Goal: Task Accomplishment & Management: Complete application form

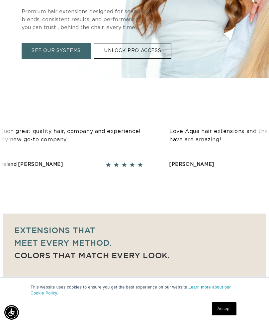
scroll to position [0, 467]
click at [225, 316] on link "Accept" at bounding box center [224, 308] width 25 height 13
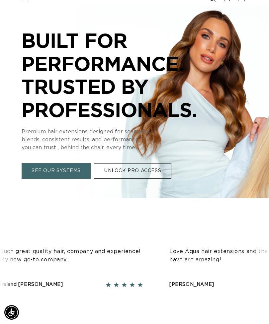
scroll to position [0, 0]
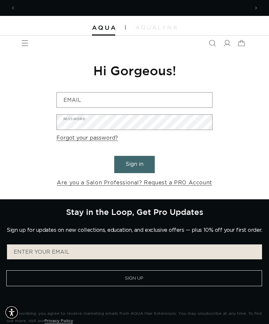
scroll to position [0, 234]
click at [156, 23] on div at bounding box center [134, 26] width 269 height 20
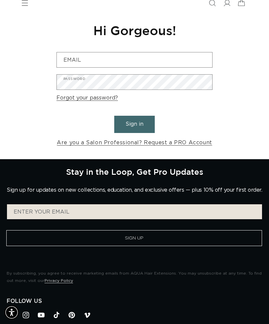
scroll to position [40, 0]
click at [211, 241] on button "Sign Up" at bounding box center [133, 239] width 255 height 16
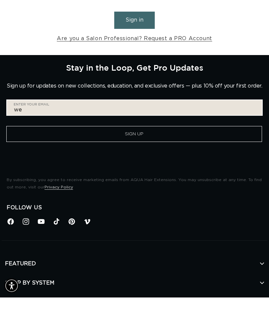
scroll to position [0, 0]
type input "w"
click at [38, 127] on input "Enter your email" at bounding box center [134, 134] width 255 height 15
paste input "westendhairstudiollc@gmail.com"
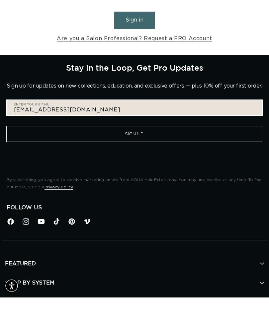
type input "westendhairstudiollc@gmail.com"
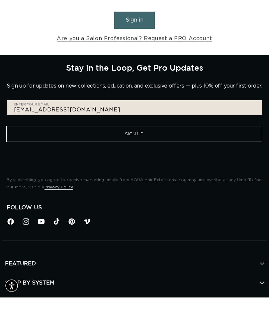
click at [136, 153] on button "Sign Up" at bounding box center [133, 161] width 255 height 16
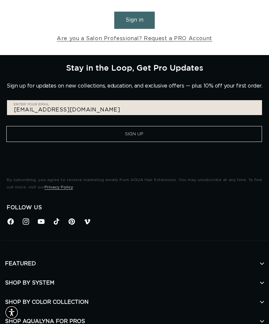
scroll to position [0, 467]
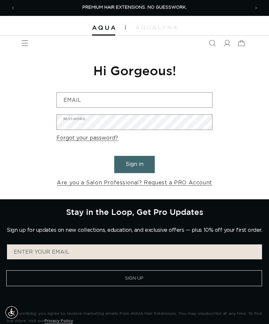
click at [177, 181] on link "Are you a Salon Professional? Request a PRO Account" at bounding box center [134, 183] width 155 height 10
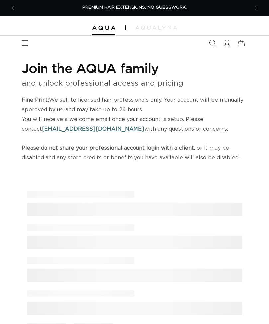
select select "US"
select select "[GEOGRAPHIC_DATA]"
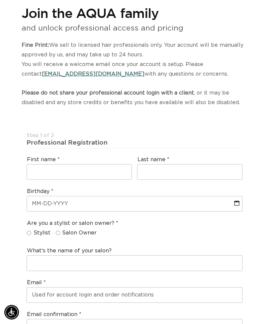
scroll to position [56, 0]
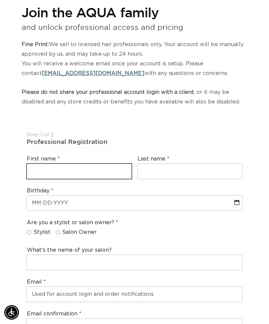
click at [103, 164] on input "text" at bounding box center [79, 171] width 105 height 15
type input "[PERSON_NAME]"
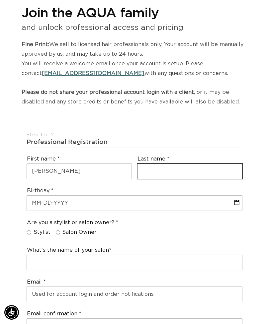
click at [188, 168] on input "text" at bounding box center [189, 171] width 105 height 15
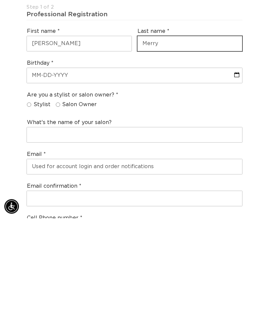
type input "Merry"
click at [56, 209] on input "Salon Owner" at bounding box center [58, 211] width 4 height 4
radio input "true"
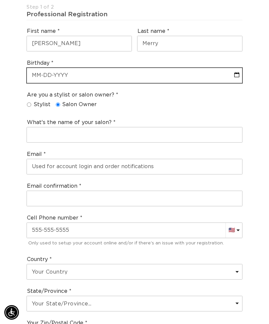
click at [122, 72] on input "text" at bounding box center [134, 75] width 215 height 15
select select "7"
select select "2025"
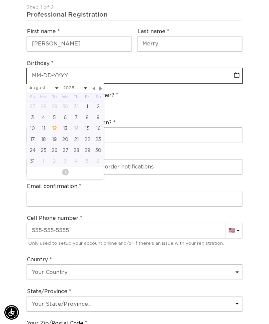
scroll to position [0, 234]
type input "0"
select select "7"
select select "2025"
type input "08"
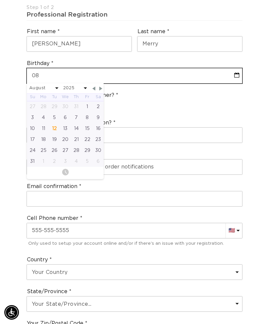
select select "7"
select select "2025"
type input "08-1"
select select "7"
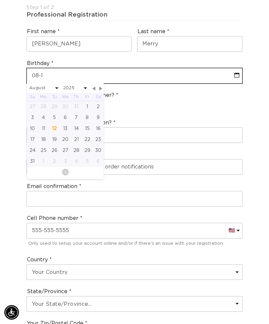
select select "2025"
type input "08-14"
select select "7"
select select "2025"
type input "08-14-7"
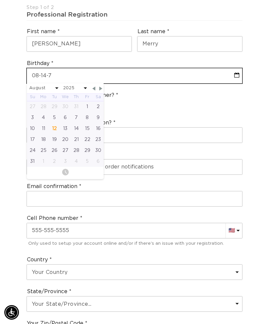
select select "7"
select select "2025"
type input "[DATE]"
select select "7"
select select "2025"
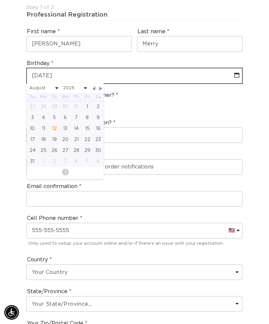
type input "[DATE]"
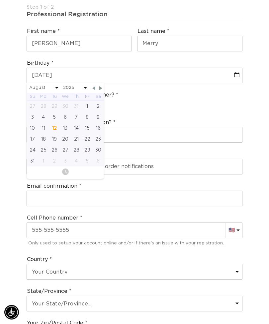
scroll to position [183, 0]
click at [171, 103] on div "Are you a stylist or salon owner? Stylist Salon Owner" at bounding box center [134, 101] width 221 height 25
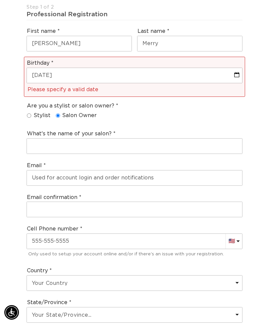
scroll to position [0, 234]
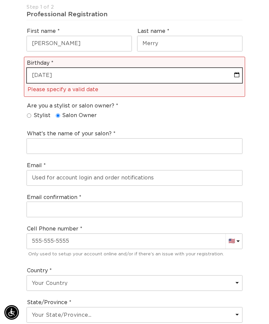
click at [100, 69] on input "[DATE]" at bounding box center [134, 75] width 215 height 15
select select "7"
select select "2025"
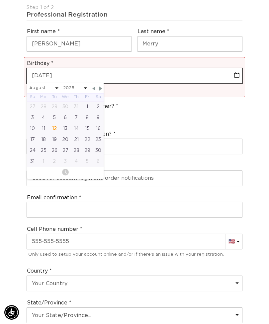
scroll to position [0, 467]
type input "08-14-7"
select select "7"
select select "2025"
type input "08-14-"
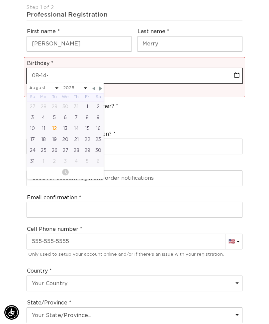
select select "7"
select select "2025"
type input "08-14-1"
select select "7"
select select "2025"
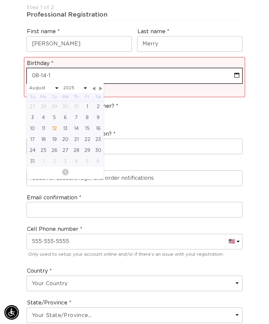
type input "[DATE]"
select select "7"
select select "2025"
type input "[DATE]"
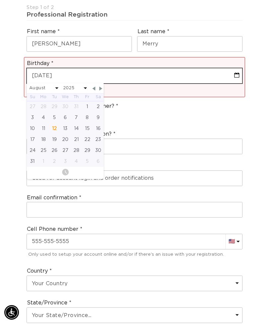
select select "7"
select select "1978"
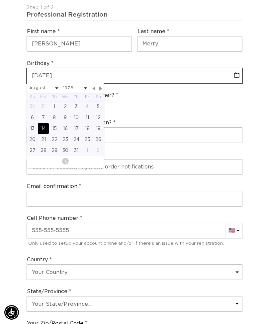
scroll to position [0, 234]
type input "[DATE]"
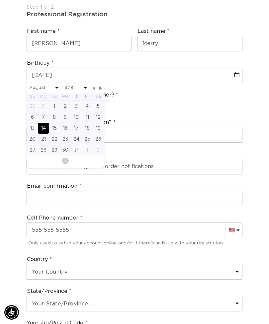
click at [4, 172] on div "Join the AQUA family and unlock professional access and pricing Fine Print: We …" at bounding box center [134, 281] width 269 height 828
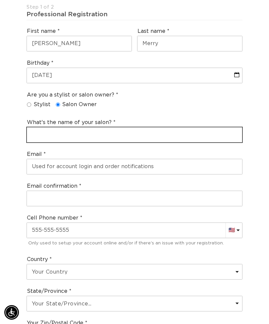
click at [80, 132] on input "text" at bounding box center [134, 134] width 215 height 15
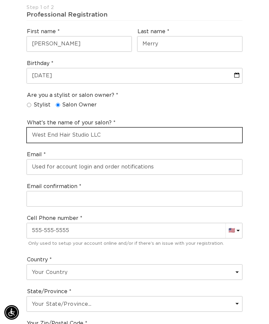
type input "West End Hair Studio LLC"
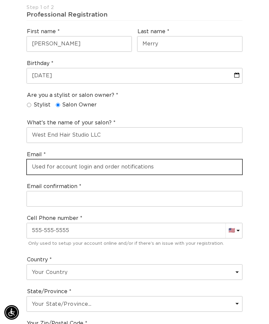
click at [112, 161] on input "email" at bounding box center [134, 167] width 215 height 15
click at [132, 161] on input "email" at bounding box center [134, 167] width 215 height 15
paste input "[EMAIL_ADDRESS][DOMAIN_NAME]"
type input "[EMAIL_ADDRESS][DOMAIN_NAME]"
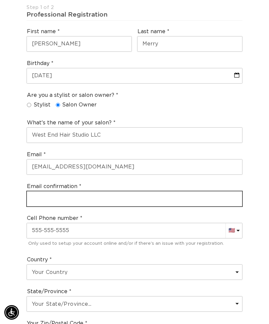
click at [99, 197] on input "email" at bounding box center [134, 198] width 215 height 15
click at [69, 196] on input "email" at bounding box center [134, 198] width 215 height 15
paste input "[EMAIL_ADDRESS][DOMAIN_NAME]"
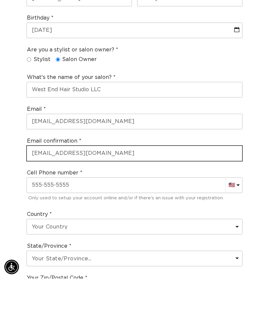
type input "[EMAIL_ADDRESS][DOMAIN_NAME]"
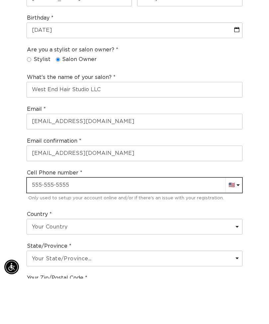
click at [73, 223] on input "text" at bounding box center [134, 230] width 215 height 15
type input "+1"
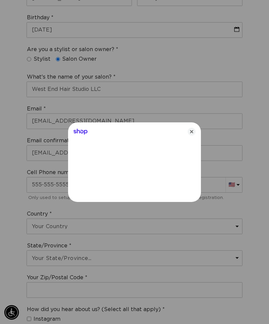
click at [192, 136] on icon "Close" at bounding box center [191, 132] width 8 height 8
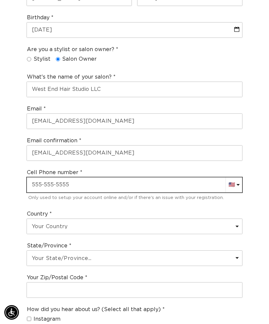
click at [89, 178] on input "text" at bounding box center [134, 185] width 215 height 15
type input "[PHONE_NUMBER]"
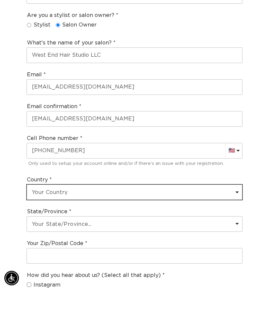
click at [97, 219] on select "Your Country [GEOGRAPHIC_DATA] [GEOGRAPHIC_DATA] [GEOGRAPHIC_DATA] [GEOGRAPHIC_…" at bounding box center [134, 226] width 215 height 15
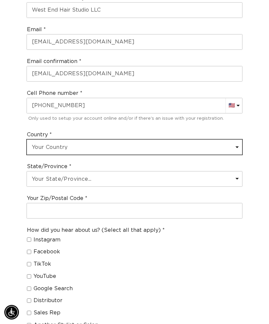
scroll to position [314, 0]
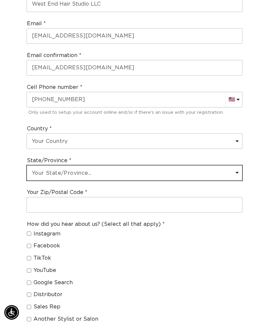
click at [135, 166] on select "Your State/Province... [US_STATE] [US_STATE] [US_STATE] [US_STATE] [US_STATE] […" at bounding box center [134, 173] width 215 height 15
select select "[US_STATE]"
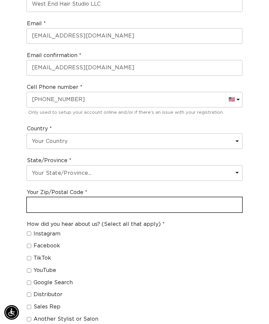
click at [66, 198] on input "text" at bounding box center [134, 204] width 215 height 15
type input "16506"
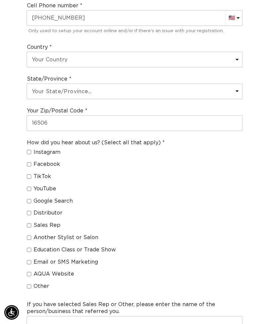
scroll to position [0, 234]
click at [28, 150] on input "Instagram" at bounding box center [29, 152] width 4 height 4
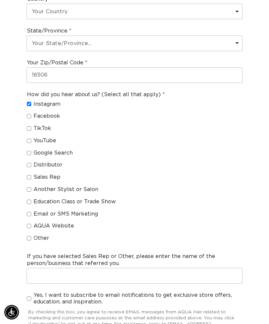
scroll to position [444, 0]
click at [28, 102] on input "Instagram" at bounding box center [29, 104] width 4 height 4
checkbox input "false"
click at [30, 187] on input "Another Stylist or Salon" at bounding box center [29, 189] width 4 height 4
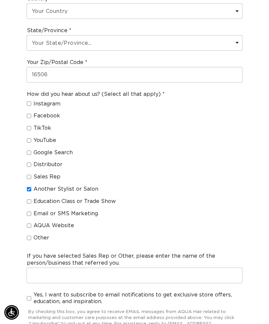
checkbox input "true"
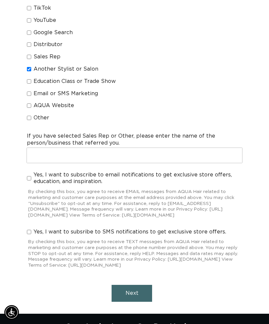
scroll to position [0, 234]
click at [28, 176] on input "Yes, I want to subscribe to email notifications to get exclusive store offers, …" at bounding box center [29, 178] width 4 height 4
checkbox input "true"
click at [28, 230] on input "Yes, I want to subsribe to SMS notifications to get exclusive store offers." at bounding box center [29, 232] width 4 height 4
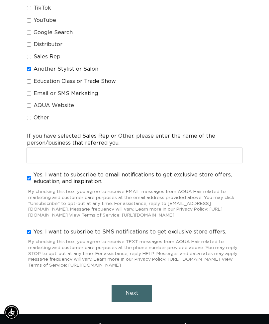
checkbox input "true"
click at [138, 292] on button "Next" at bounding box center [131, 293] width 40 height 17
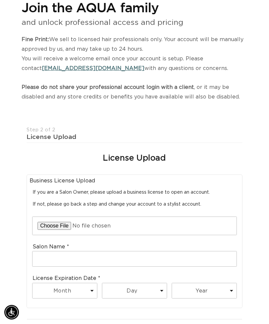
scroll to position [50, 0]
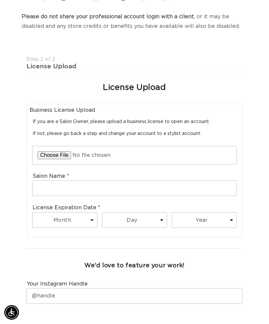
click at [54, 148] on input "file" at bounding box center [135, 155] width 204 height 18
click at [47, 153] on input "file" at bounding box center [135, 155] width 204 height 18
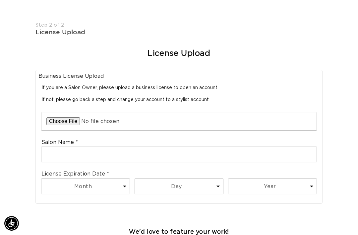
scroll to position [0, 0]
type input "C:\fakepath\image.jpg"
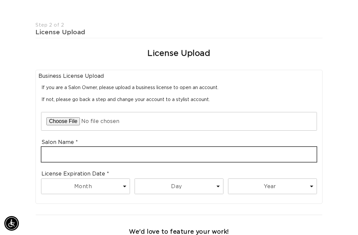
click at [268, 147] on input "text" at bounding box center [178, 154] width 275 height 15
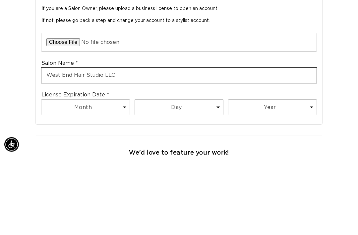
scroll to position [0, 311]
type input "West End Hair Studio LLC"
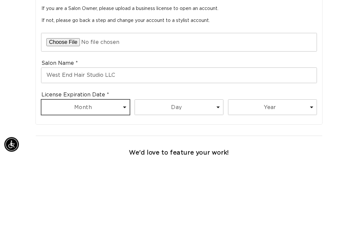
click at [58, 179] on select "Month 1 2 3 4 5 6 7 8 9 10 11 12" at bounding box center [85, 186] width 88 height 15
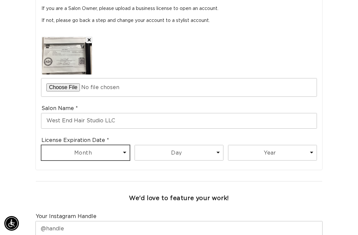
select select "1"
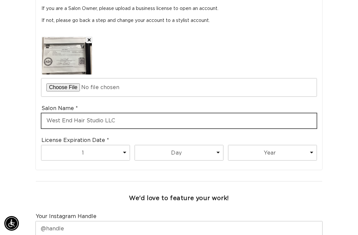
click at [179, 113] on input "West End Hair Studio LLC" at bounding box center [178, 120] width 275 height 15
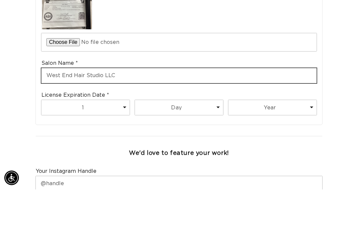
scroll to position [0, 622]
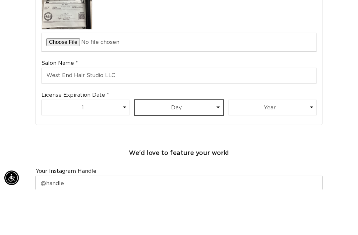
click at [185, 145] on select "Day 1 2 3 4 5 6 7 8 9 10 11 12 13 14 15 16 17 18 19 20 21 22 23 24 25 26 27 28 …" at bounding box center [179, 152] width 88 height 15
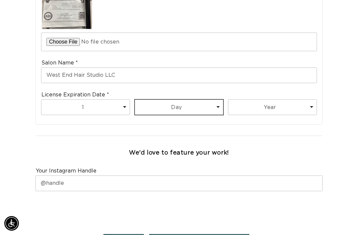
scroll to position [0, 0]
select select "31"
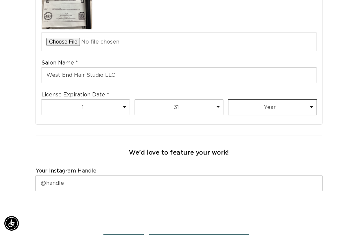
click at [268, 100] on select "Year [DATE] 2026 2027 2028 2029 2030 2031 2032 2033 2034 2035 2036 2037 2038 20…" at bounding box center [273, 107] width 88 height 15
select select "2027"
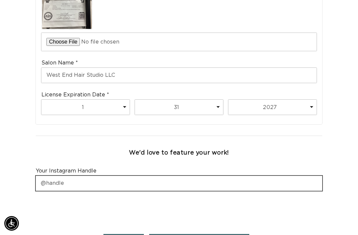
click at [115, 176] on input "text" at bounding box center [179, 183] width 287 height 15
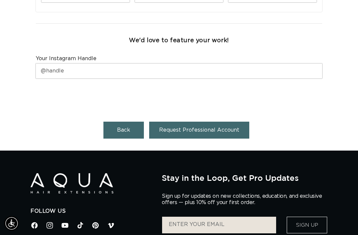
scroll to position [0, 0]
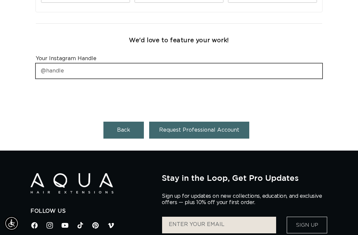
click at [109, 63] on input "text" at bounding box center [179, 70] width 287 height 15
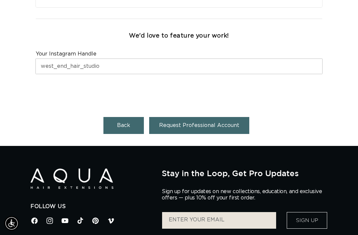
scroll to position [0, 622]
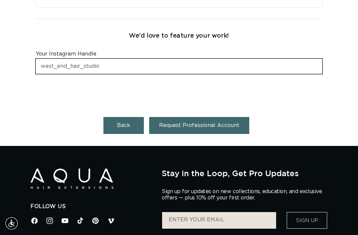
type input "west_end_hair_studio"
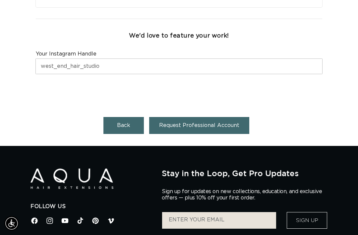
click at [233, 122] on span "Request Professional Account" at bounding box center [199, 124] width 80 height 5
